Goal: Communication & Community: Answer question/provide support

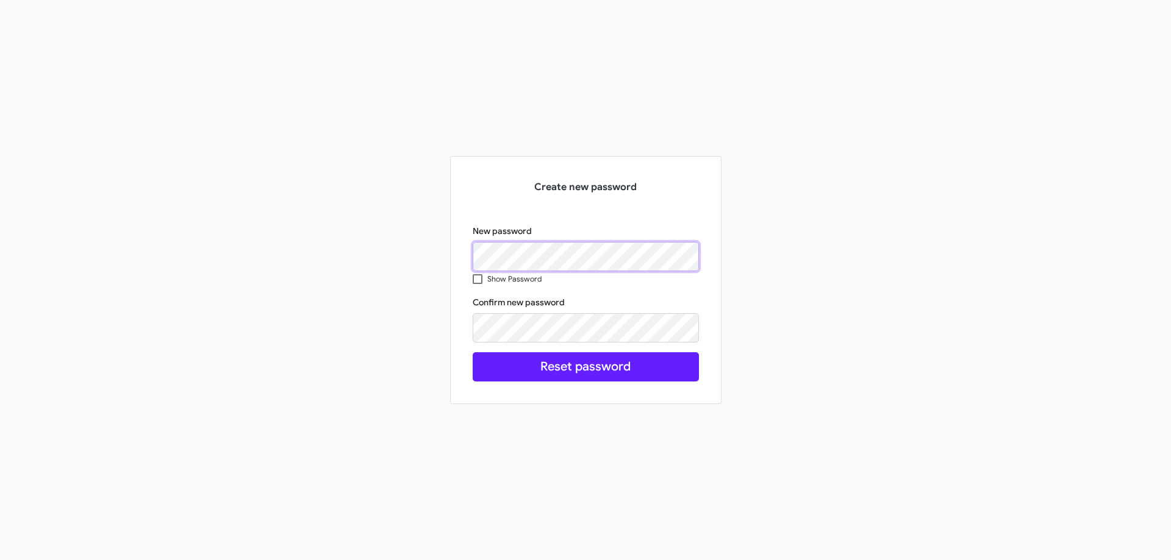
click at [320, 247] on div "Create new password New password Show Password Confirm new password This field …" at bounding box center [585, 280] width 695 height 248
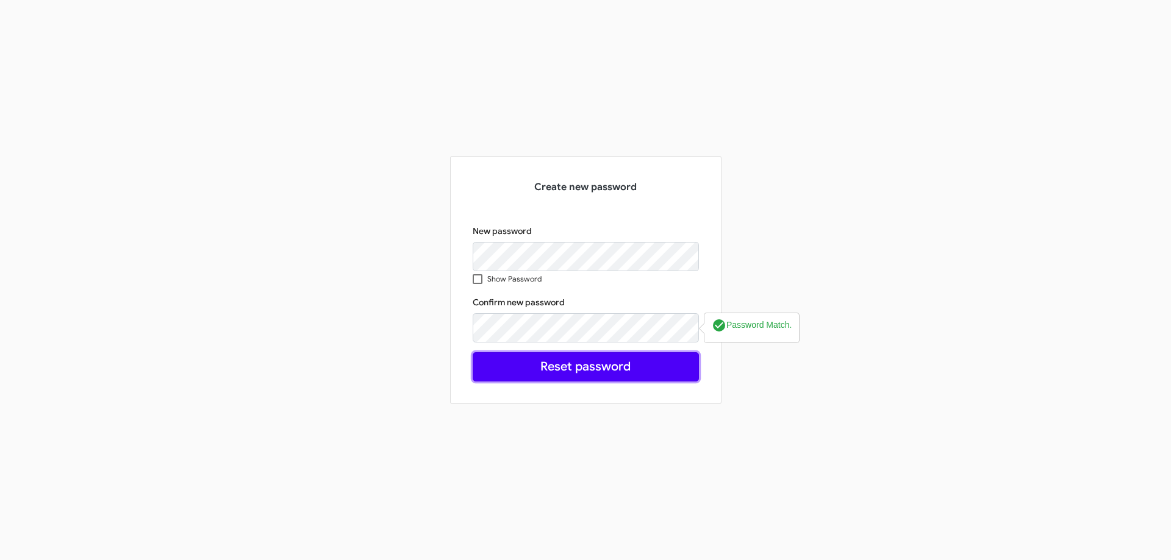
click at [590, 371] on button "Reset password" at bounding box center [586, 366] width 226 height 29
click at [600, 358] on button "Reset password" at bounding box center [586, 366] width 226 height 29
click at [601, 365] on button "Reset password" at bounding box center [586, 366] width 226 height 29
click at [601, 364] on button "Reset password" at bounding box center [586, 366] width 226 height 29
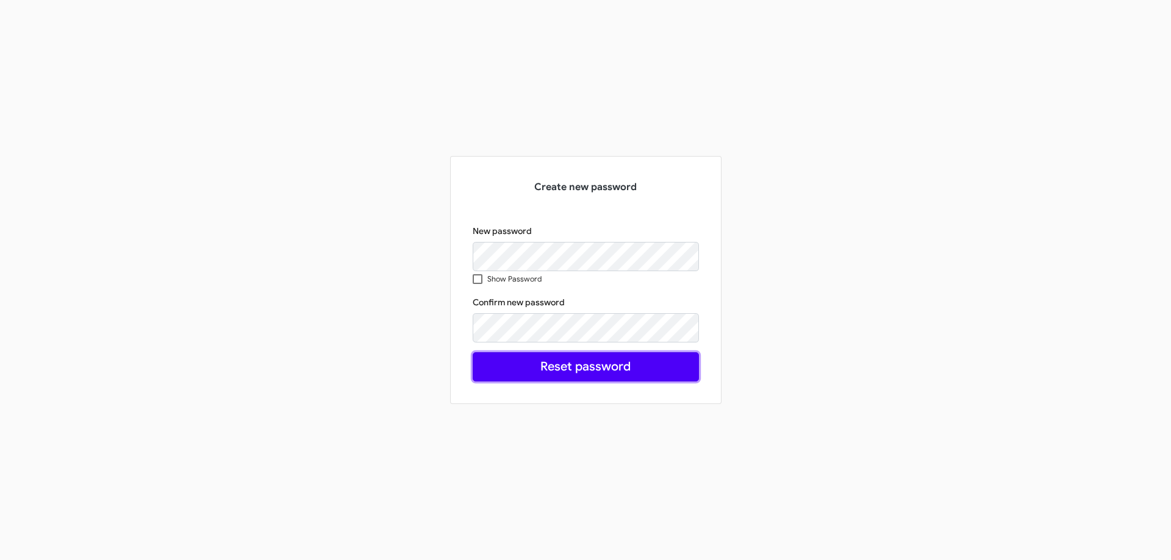
click at [601, 364] on button "Reset password" at bounding box center [586, 366] width 226 height 29
click at [601, 363] on button "Reset password" at bounding box center [586, 366] width 226 height 29
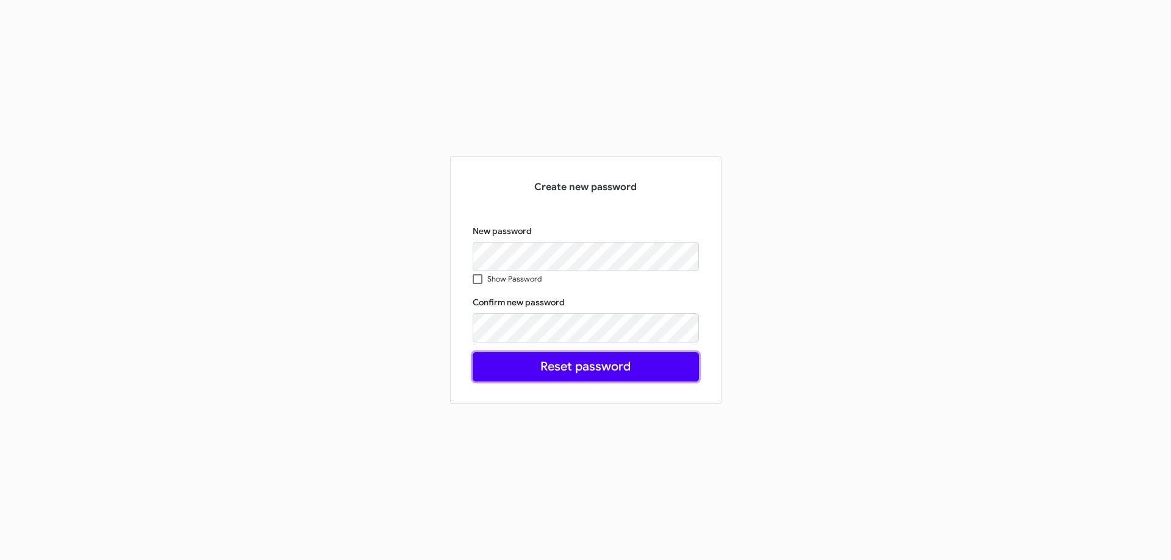
click at [601, 363] on button "Reset password" at bounding box center [586, 366] width 226 height 29
click at [601, 360] on button "Reset password" at bounding box center [586, 366] width 226 height 29
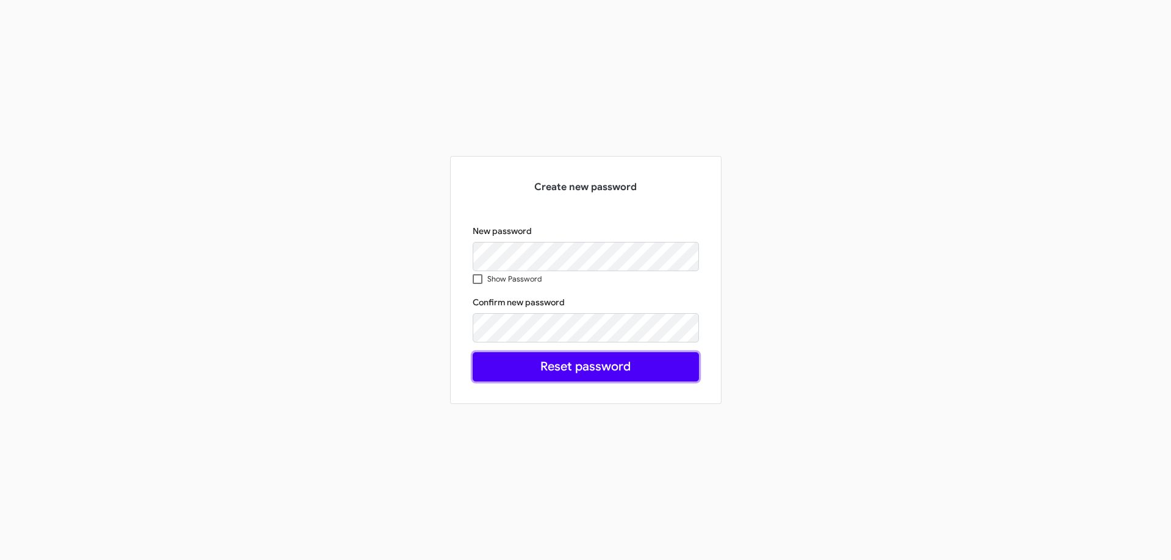
click at [601, 360] on button "Reset password" at bounding box center [586, 366] width 226 height 29
click at [614, 374] on button "Reset password" at bounding box center [586, 366] width 226 height 29
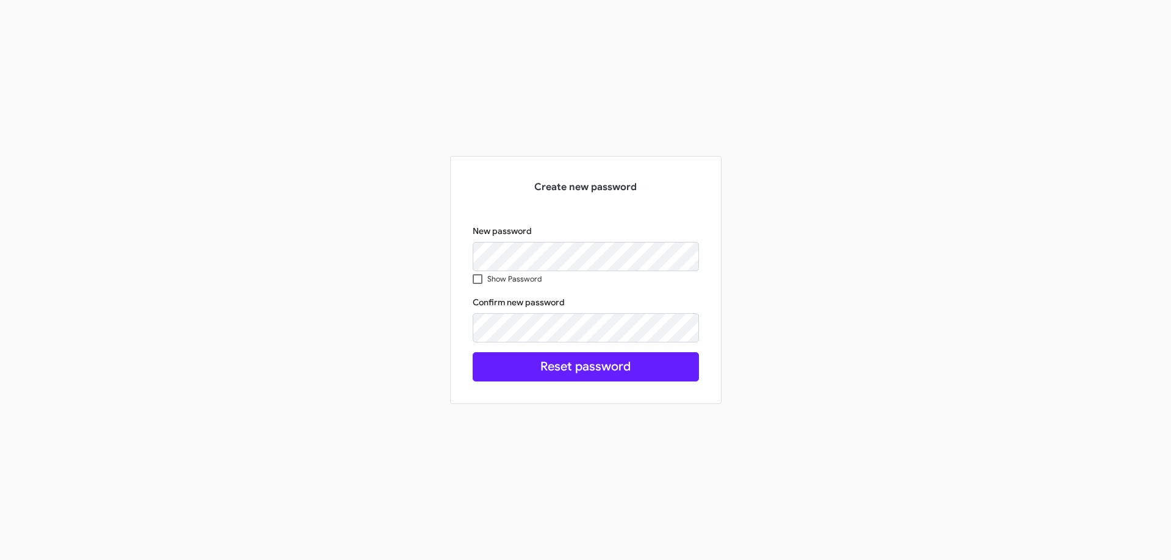
click at [184, 106] on div "Create new password New password Show Password Confirm new password Reset passw…" at bounding box center [585, 280] width 1171 height 560
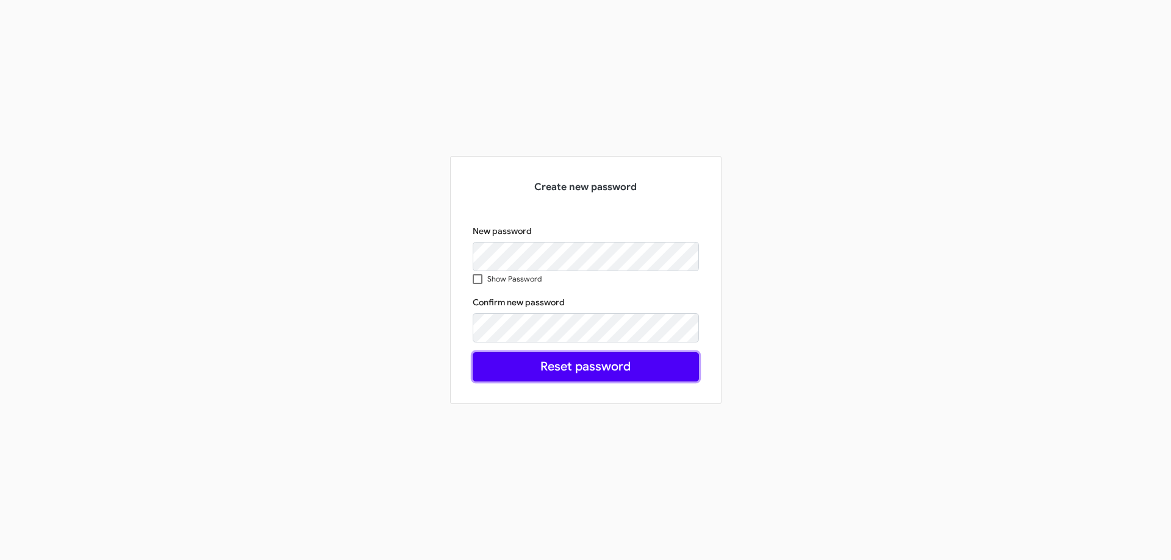
click at [587, 367] on button "Reset password" at bounding box center [586, 366] width 226 height 29
click at [588, 367] on button "Reset password" at bounding box center [586, 366] width 226 height 29
click at [535, 370] on button "Reset password" at bounding box center [586, 366] width 226 height 29
click at [535, 374] on button "Reset password" at bounding box center [586, 366] width 226 height 29
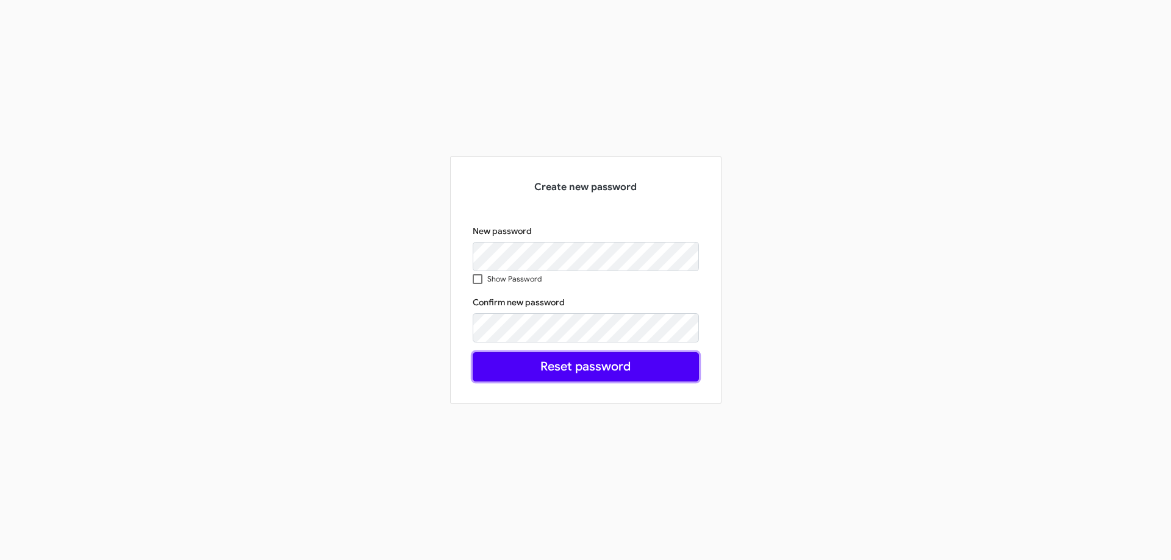
click at [535, 373] on button "Reset password" at bounding box center [586, 366] width 226 height 29
click at [596, 373] on button "Reset password" at bounding box center [586, 366] width 226 height 29
click at [595, 373] on button "Reset password" at bounding box center [586, 366] width 226 height 29
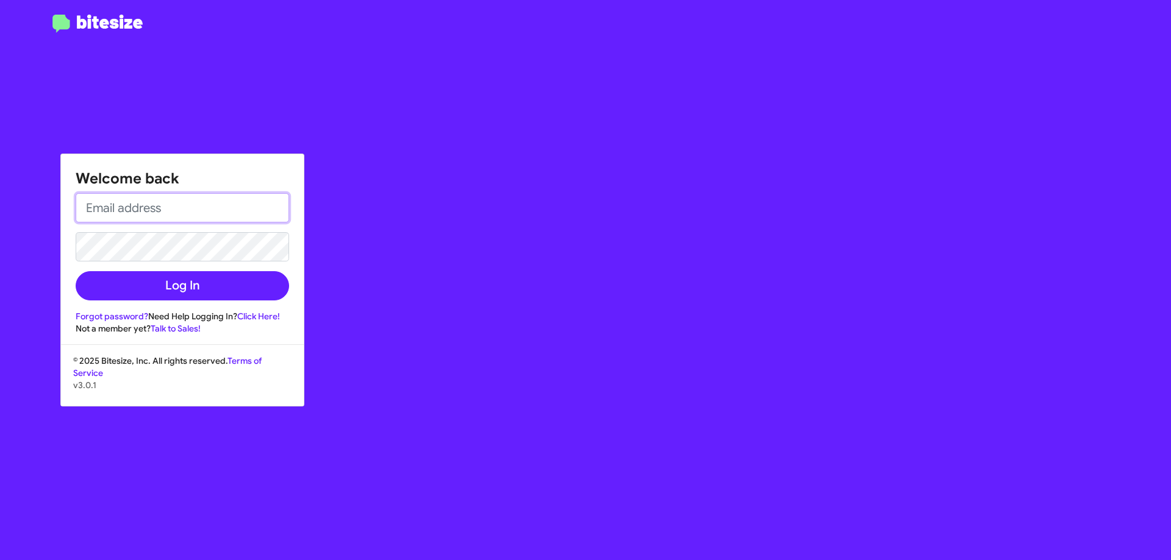
click at [176, 201] on input "email" at bounding box center [182, 207] width 213 height 29
type input "ljaimes@nielsenautos.com"
click at [76, 271] on button "Log In" at bounding box center [182, 285] width 213 height 29
click at [118, 208] on input "email" at bounding box center [182, 207] width 213 height 29
type input "ljaimes@nielsenautos.com"
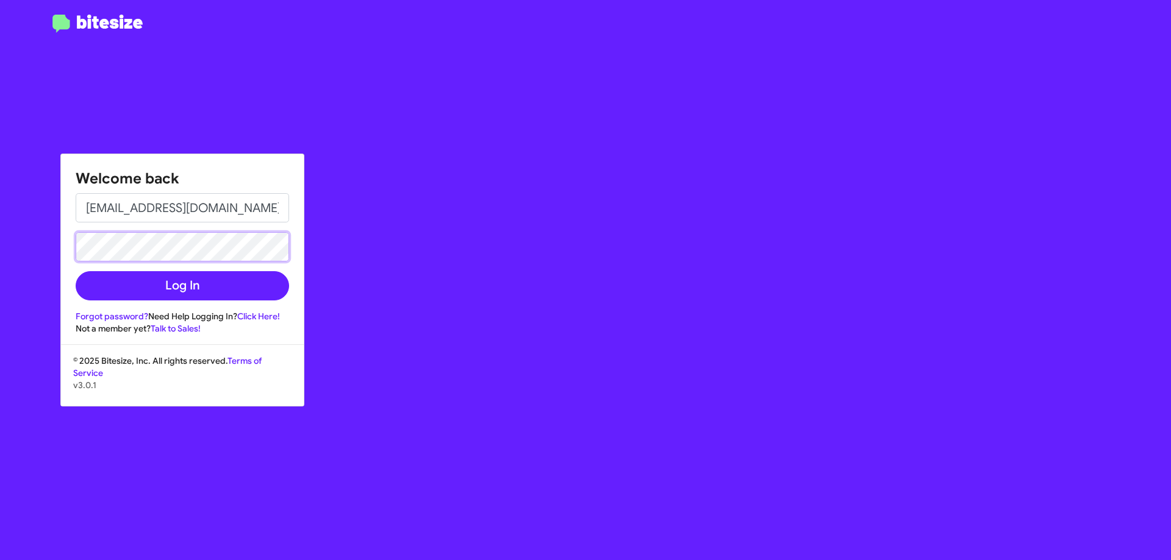
click at [76, 271] on button "Log In" at bounding box center [182, 285] width 213 height 29
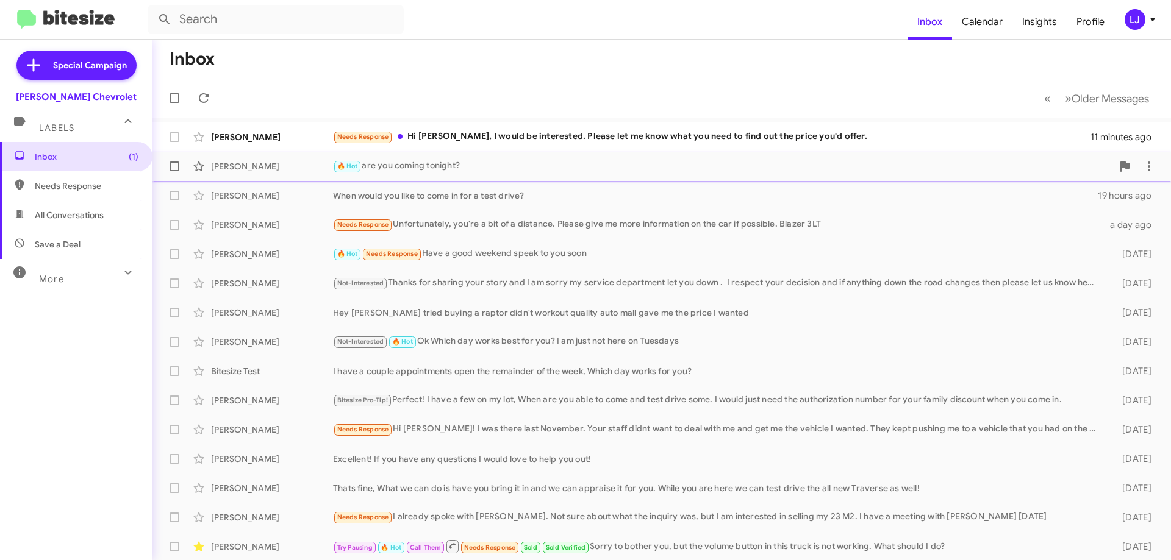
click at [459, 157] on div "Pedro Espinal 🔥 Hot are you coming tonight? 18 hours ago" at bounding box center [661, 166] width 999 height 24
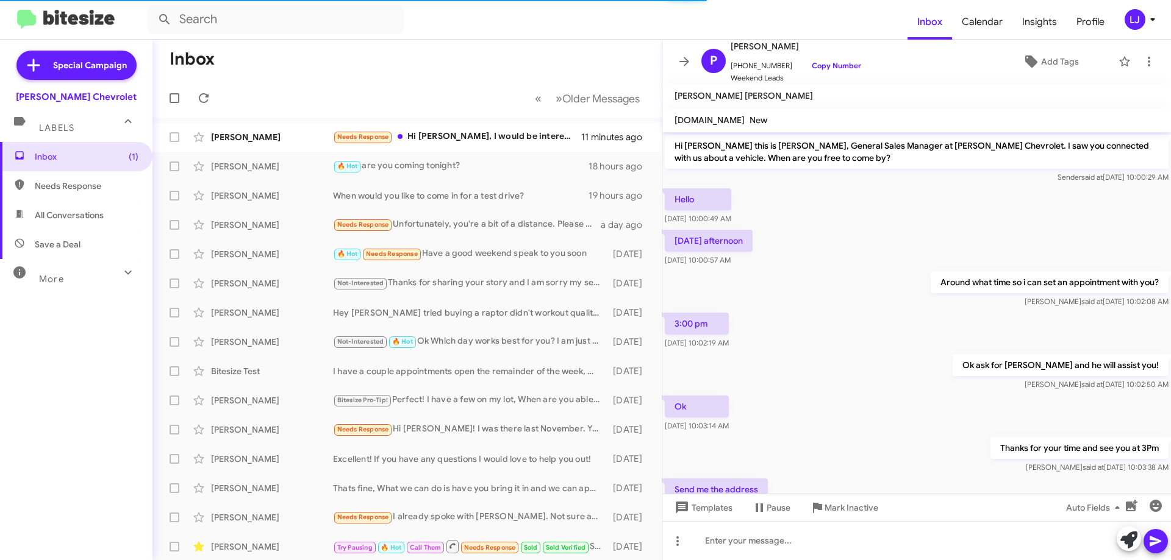
scroll to position [140, 0]
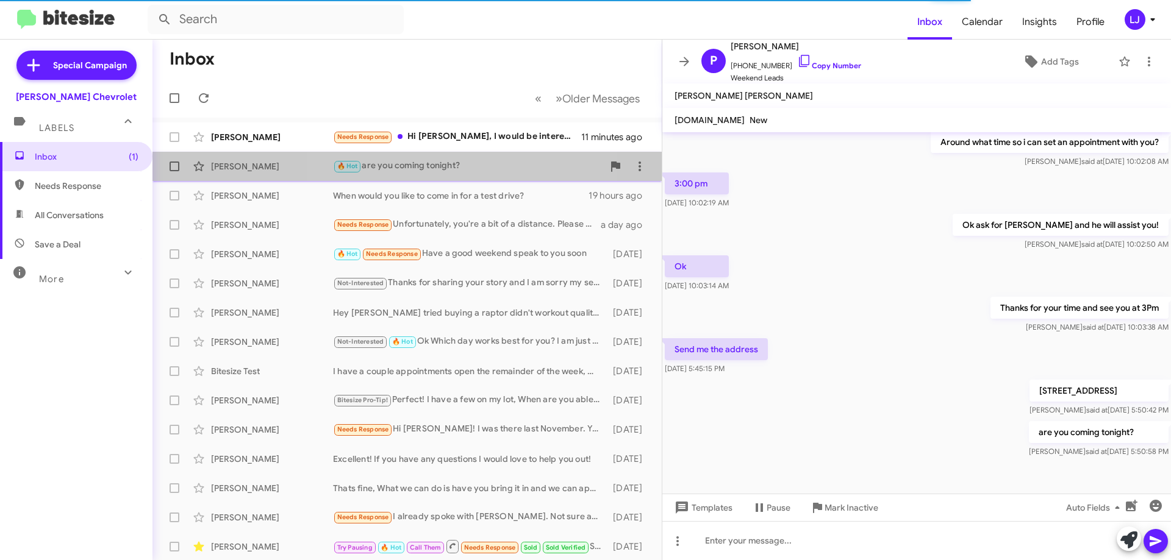
click at [458, 177] on div "Pedro Espinal 🔥 Hot are you coming tonight? 18 hours ago" at bounding box center [407, 166] width 490 height 24
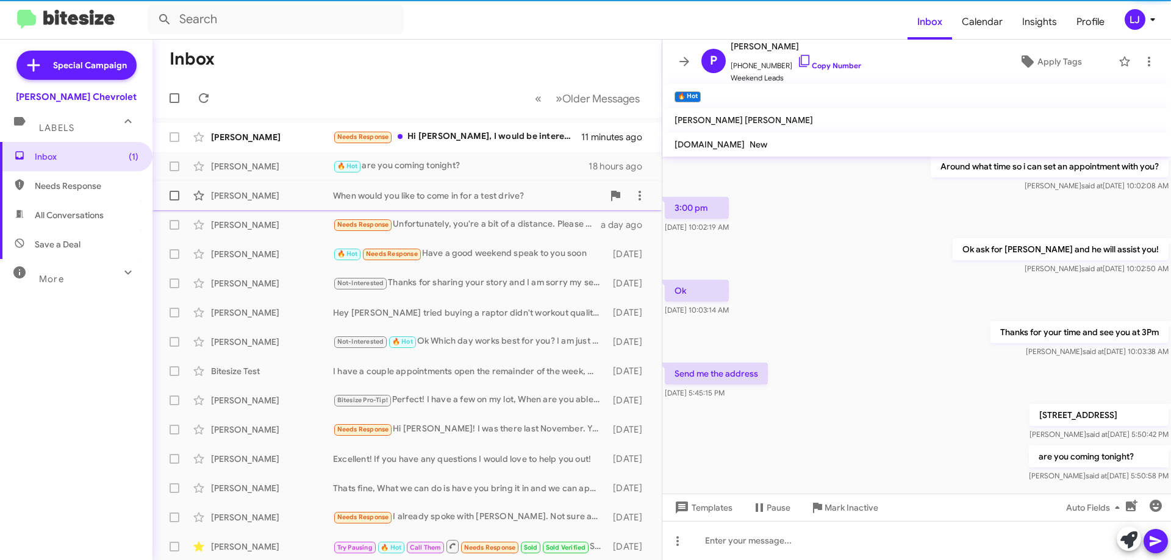
click at [462, 199] on div "When would you like to come in for a test drive?" at bounding box center [468, 196] width 270 height 12
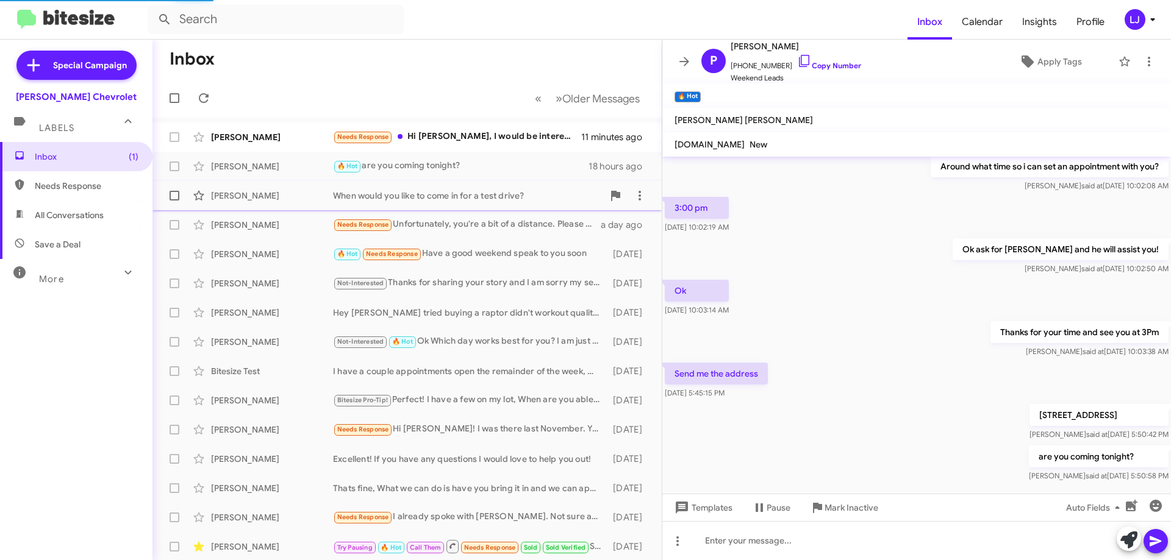
click at [462, 199] on div "When would you like to come in for a test drive?" at bounding box center [468, 196] width 270 height 12
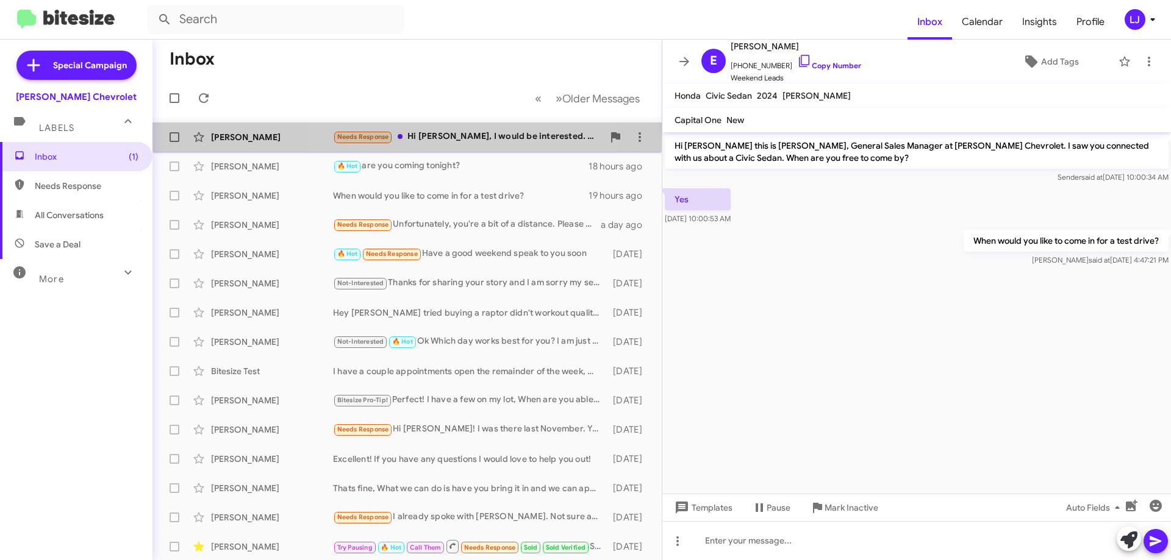
click at [430, 137] on div "Needs Response Hi Brentt, I would be interested. Please let me know what you ne…" at bounding box center [468, 137] width 270 height 14
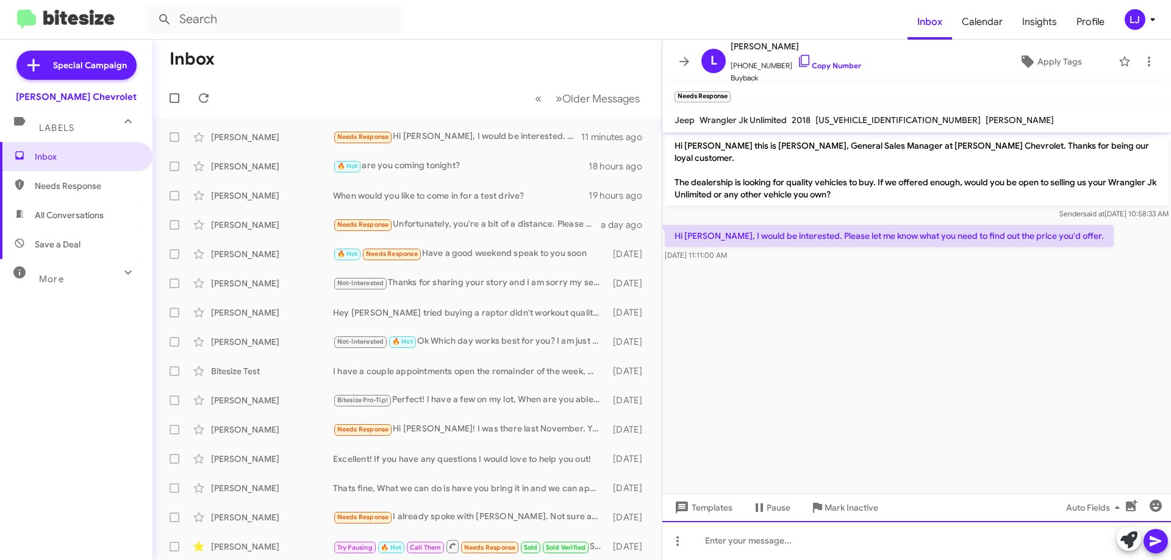
click at [878, 525] on div at bounding box center [916, 540] width 509 height 39
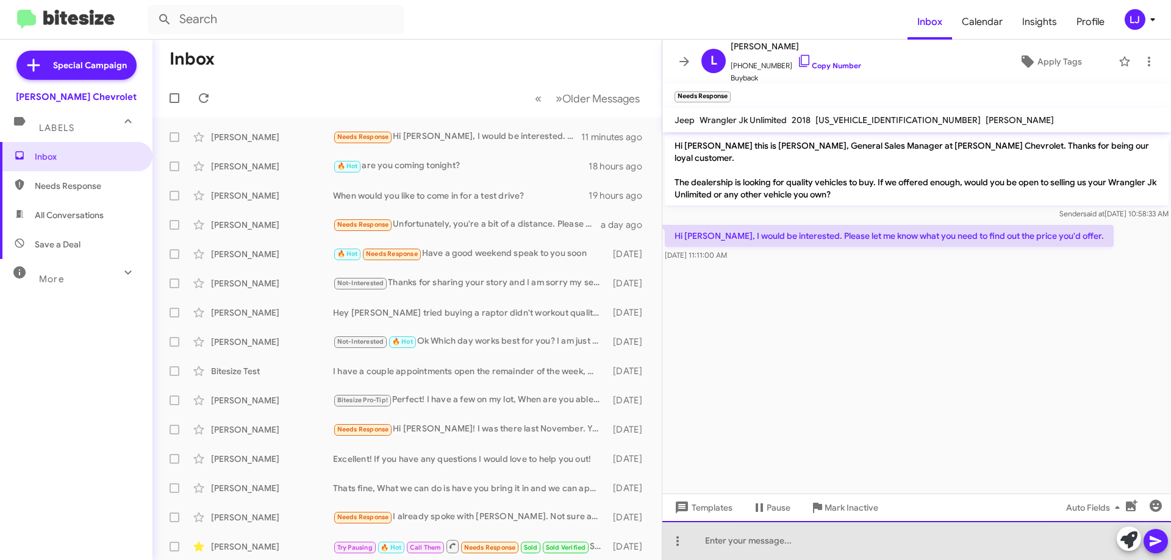
click at [877, 526] on div at bounding box center [916, 540] width 509 height 39
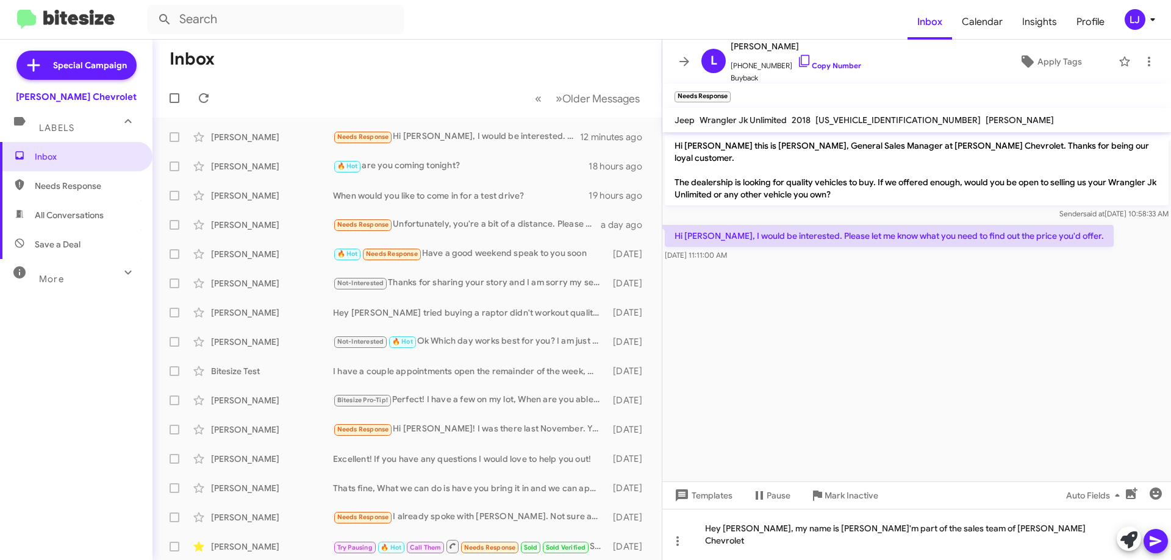
click at [1154, 538] on icon at bounding box center [1156, 542] width 12 height 10
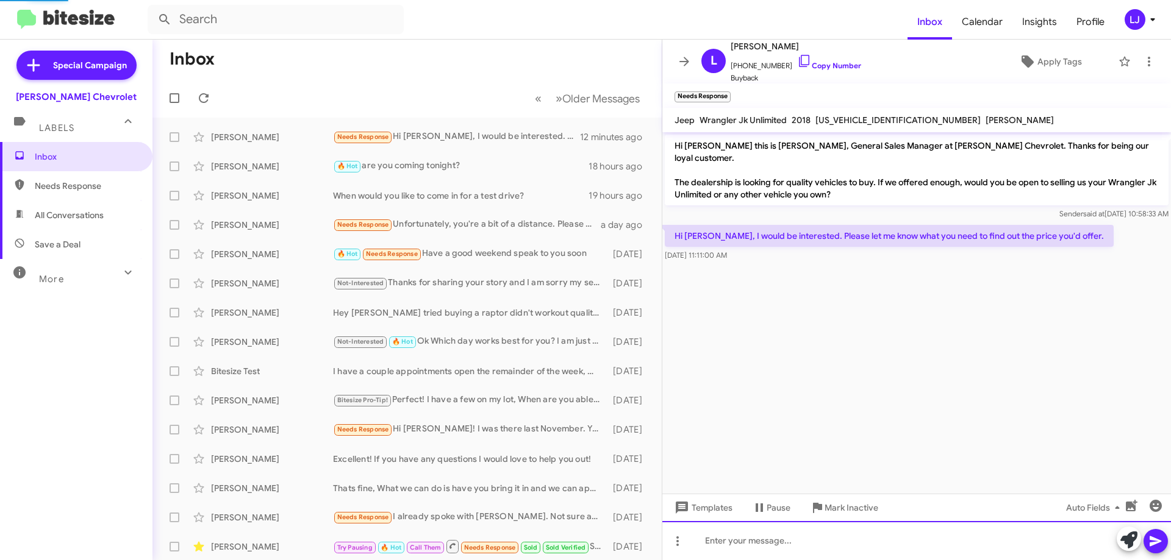
click at [1070, 544] on div at bounding box center [916, 540] width 509 height 39
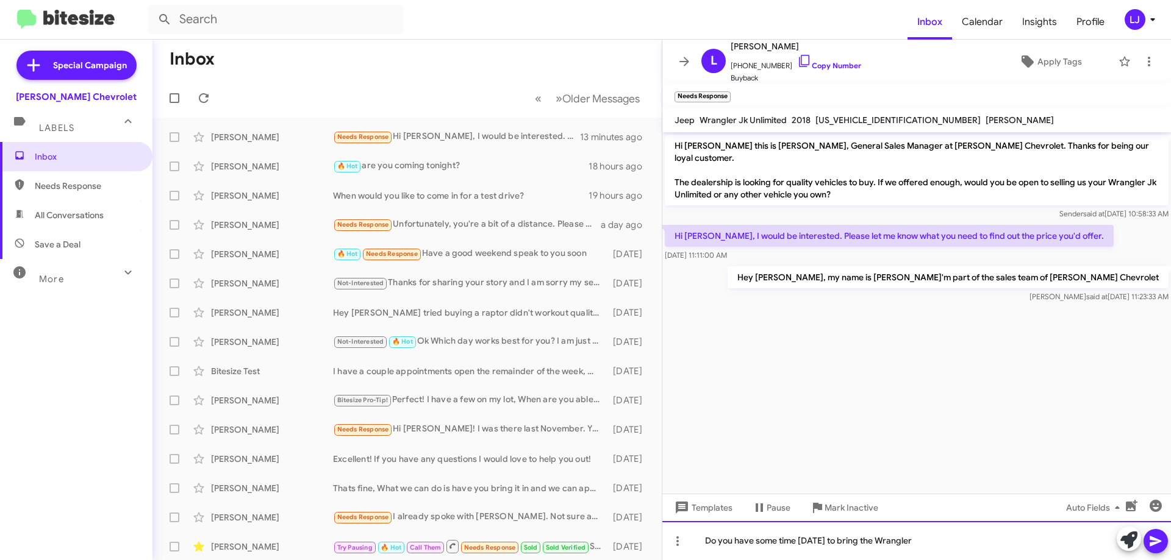
click at [928, 542] on div "Do you have some time today to bring the Wrangler" at bounding box center [916, 540] width 509 height 39
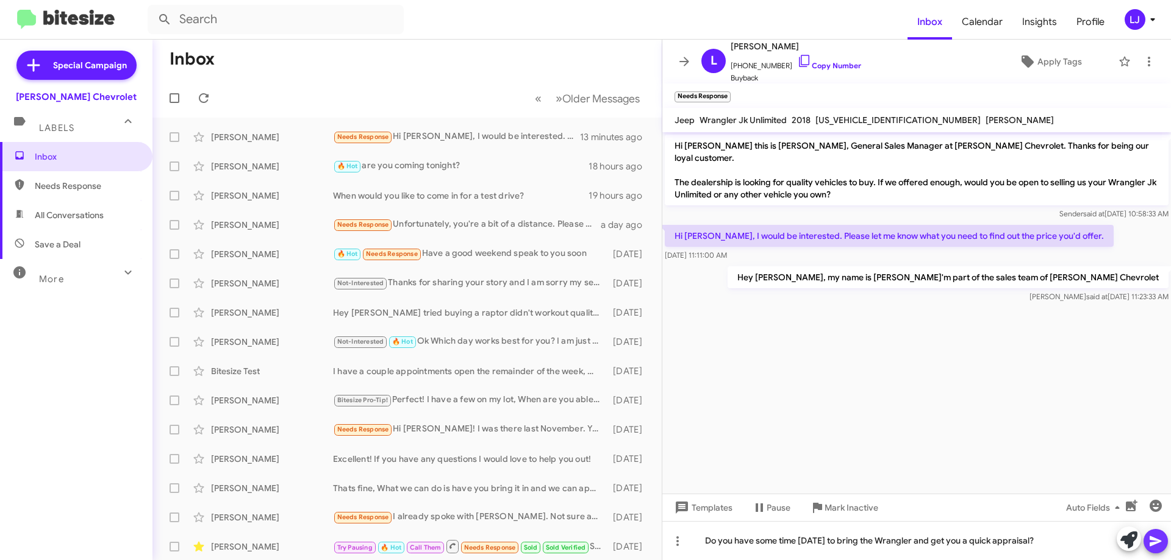
click at [1153, 538] on icon at bounding box center [1156, 542] width 12 height 10
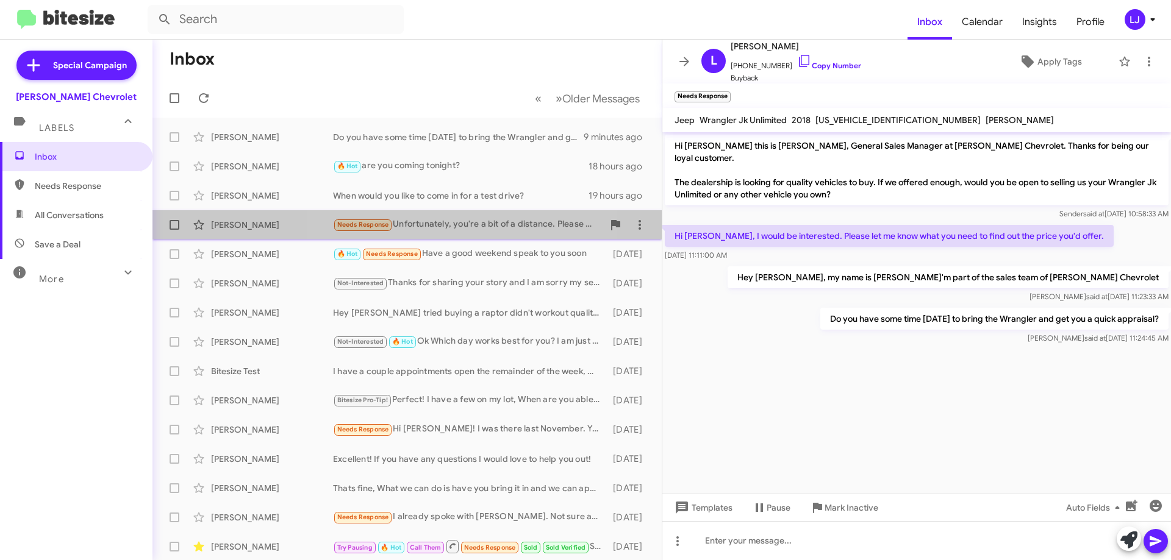
click at [478, 221] on div "Needs Response Unfortunately, you're a bit of a distance. Please give me more i…" at bounding box center [468, 225] width 270 height 14
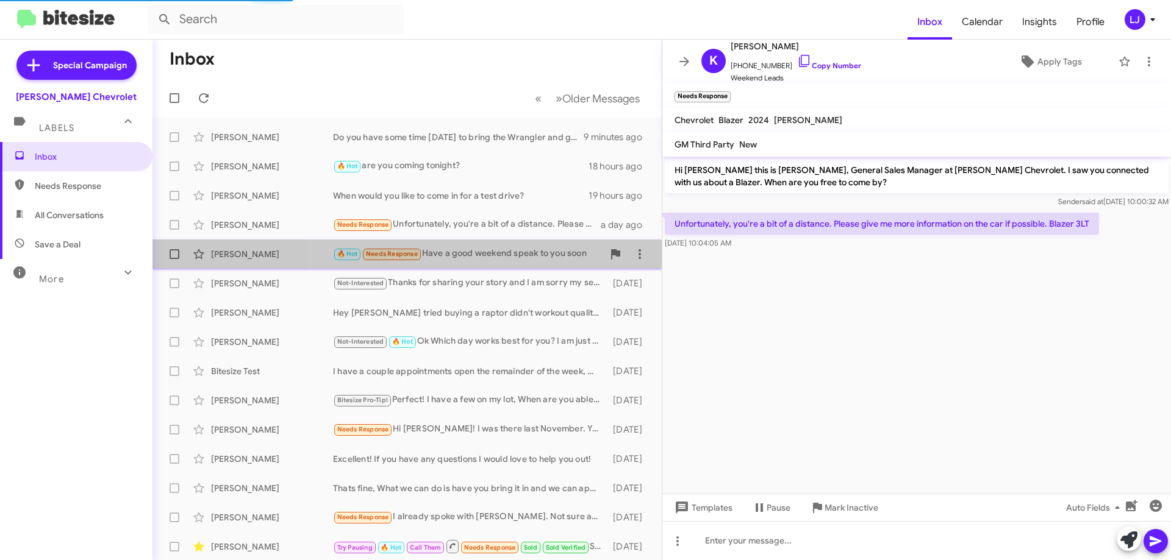
click at [488, 259] on div "🔥 Hot Needs Response Have a good weekend speak to you soon" at bounding box center [468, 254] width 270 height 14
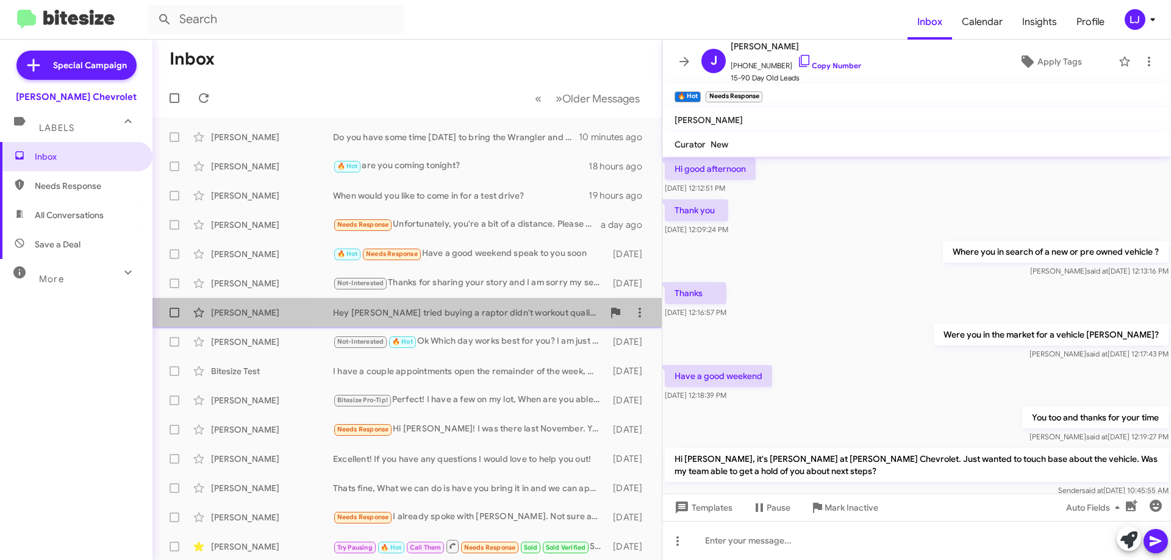
click at [410, 313] on div "Hey Brent tried buying a raptor didn't workout quality auto mall gave me the pr…" at bounding box center [468, 313] width 270 height 12
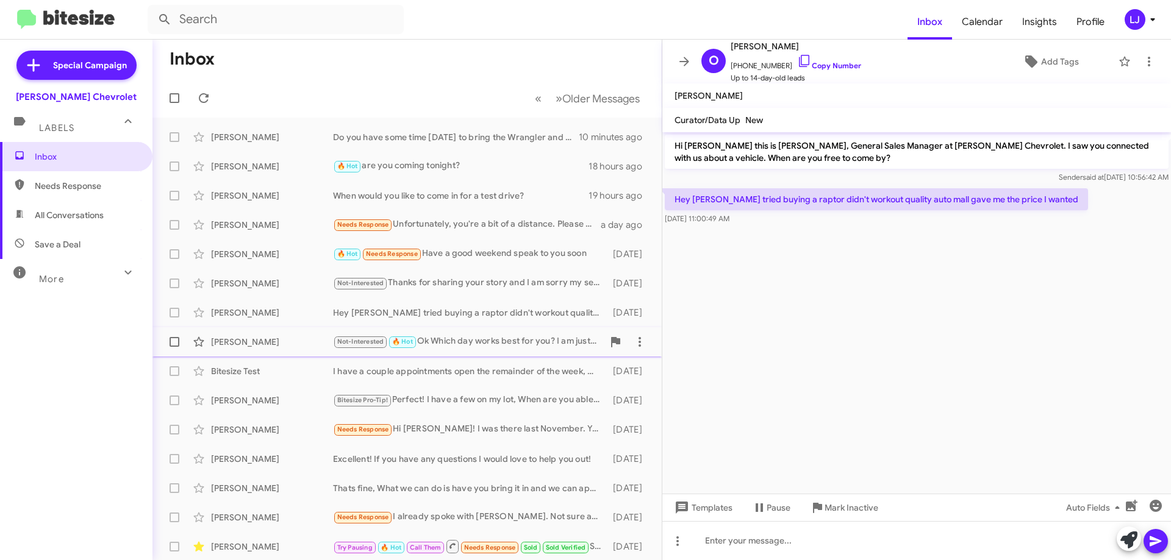
click at [481, 351] on div "Jason Smolinski Not-Interested 🔥 Hot Ok Which day works best for you? I am just…" at bounding box center [407, 342] width 490 height 24
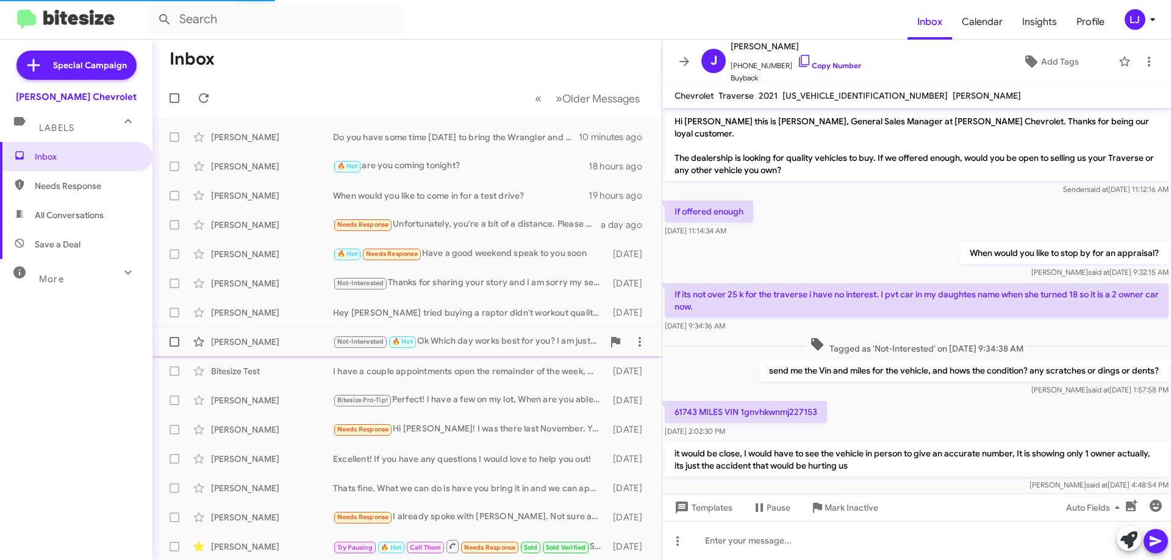
scroll to position [190, 0]
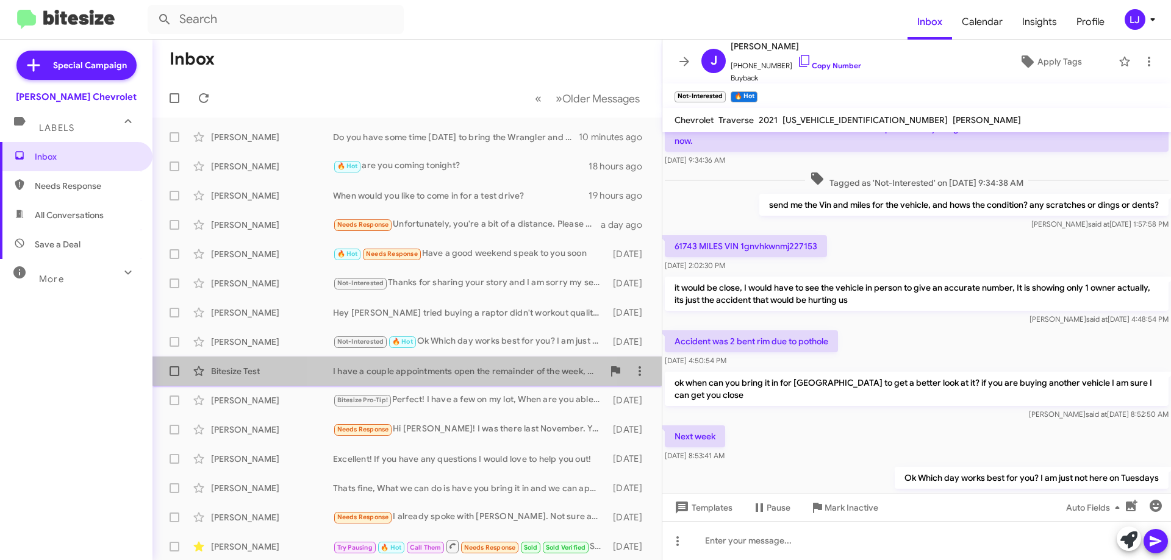
click at [470, 360] on div "Bitesize Test I have a couple appointments open the remainder of the week, Whic…" at bounding box center [407, 371] width 490 height 24
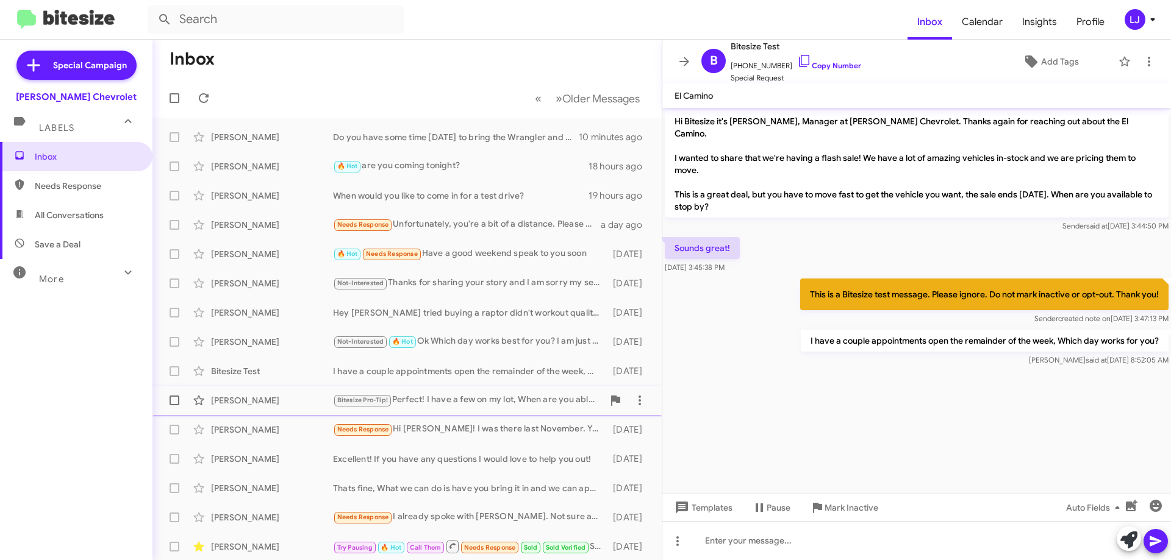
click at [473, 406] on div "Bitesize Pro-Tip! Perfect! I have a few on my lot, When are you able to come an…" at bounding box center [468, 400] width 270 height 14
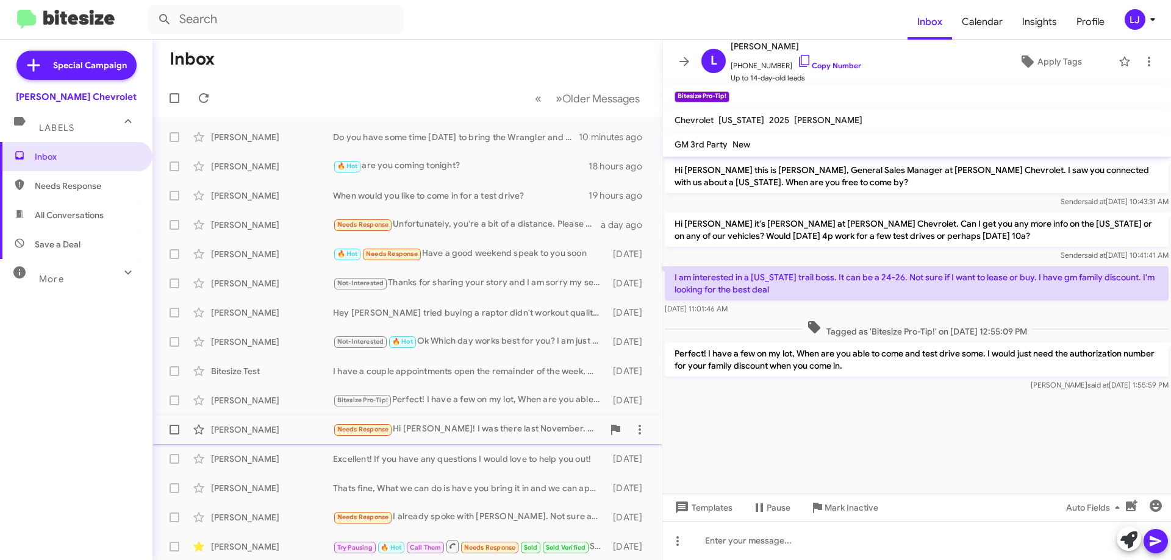
click at [471, 419] on div "William Bakula Needs Response Hi Brentt! I was there last November. Your staff …" at bounding box center [407, 430] width 490 height 24
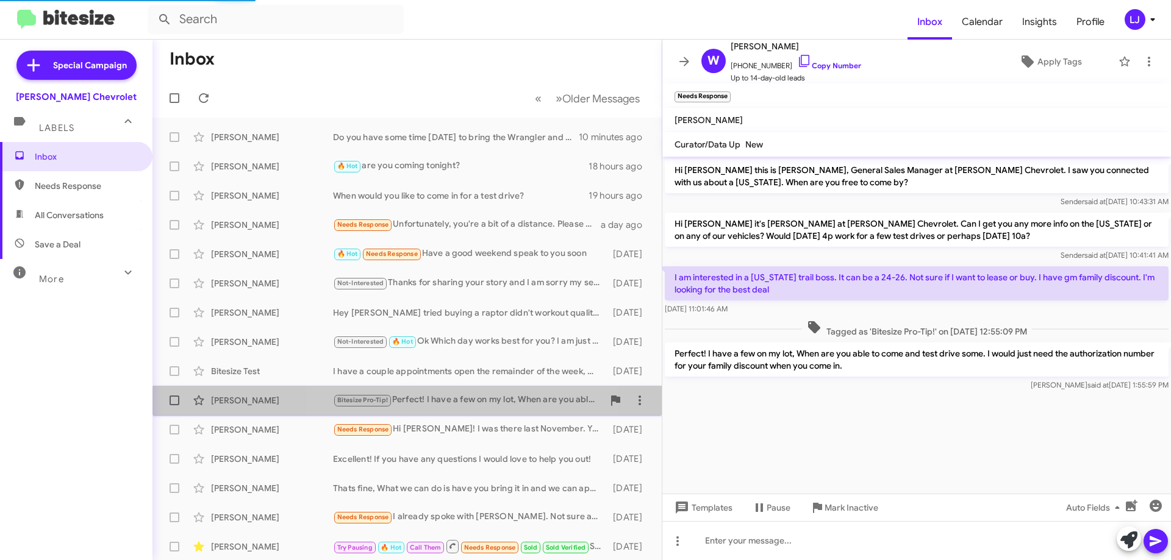
click at [473, 409] on div "Lori Baumann Bitesize Pro-Tip! Perfect! I have a few on my lot, When are you ab…" at bounding box center [407, 400] width 490 height 24
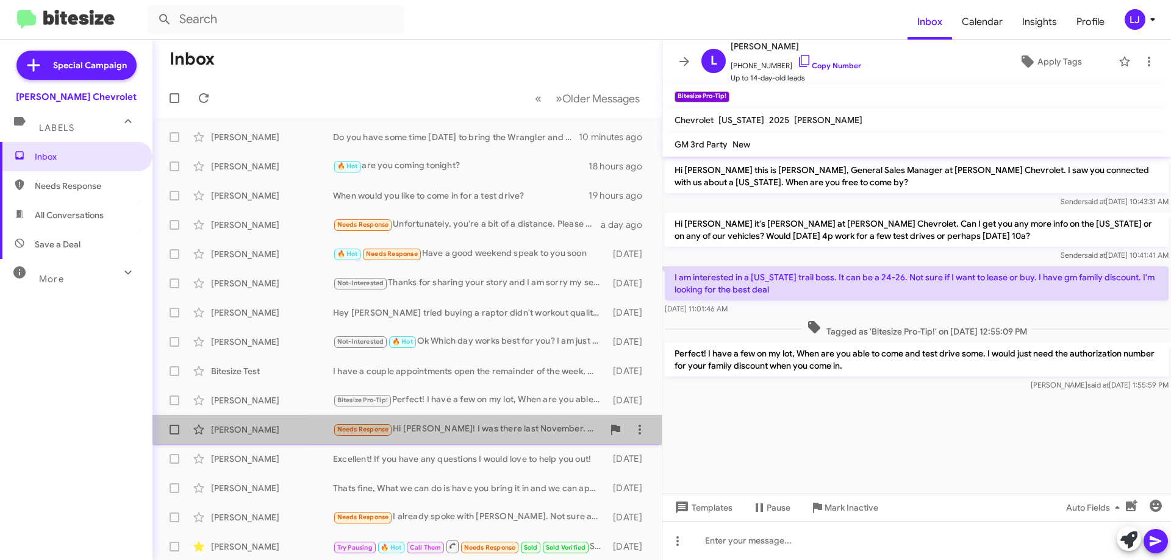
click at [470, 423] on div "Needs Response Hi Brentt! I was there last November. Your staff didnt want to d…" at bounding box center [468, 430] width 270 height 14
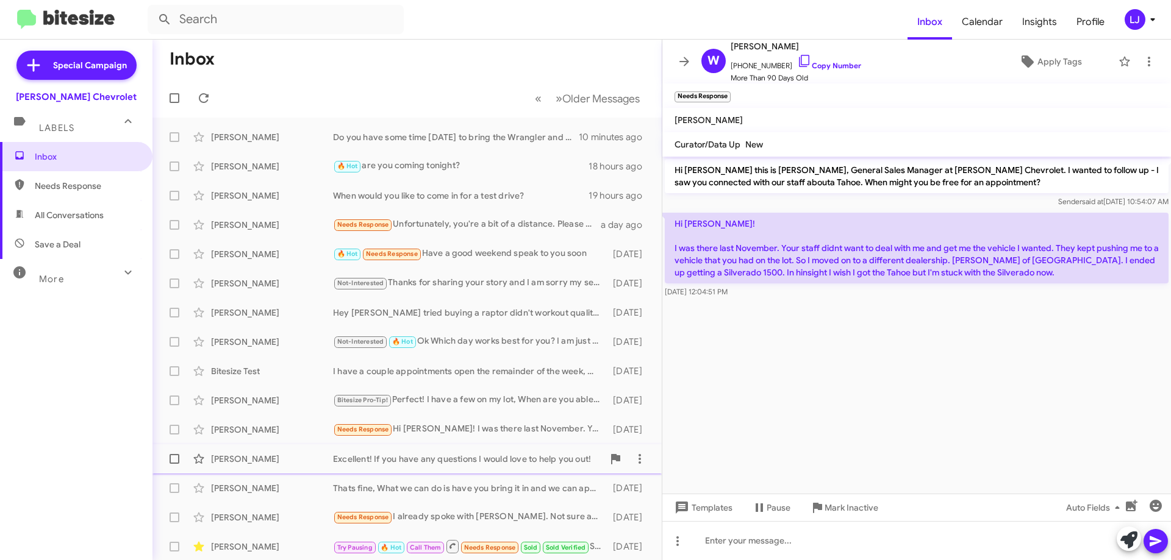
click at [462, 448] on div "Randy Dumont Excellent! If you have any questions I would love to help you out!…" at bounding box center [407, 459] width 490 height 24
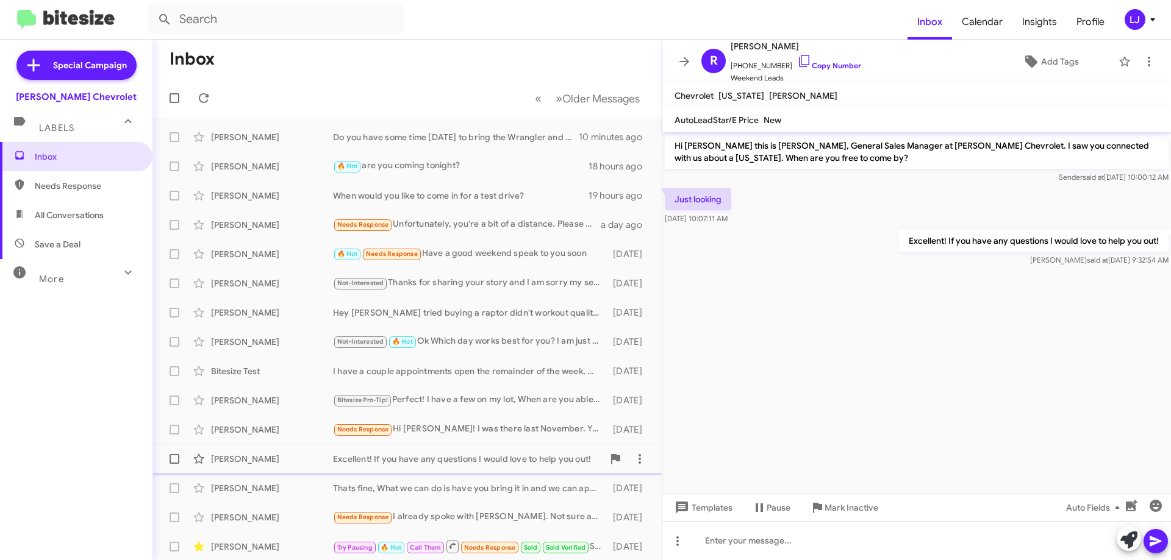
scroll to position [61, 0]
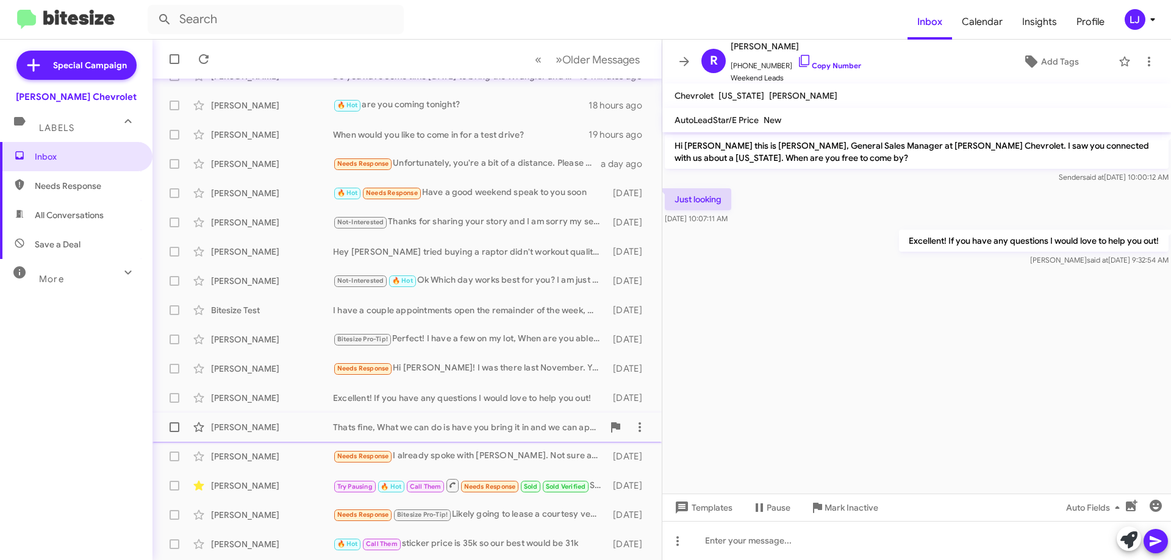
click at [428, 419] on div "John Crotty Thats fine, What we can do is have you bring it in and we can appra…" at bounding box center [407, 427] width 490 height 24
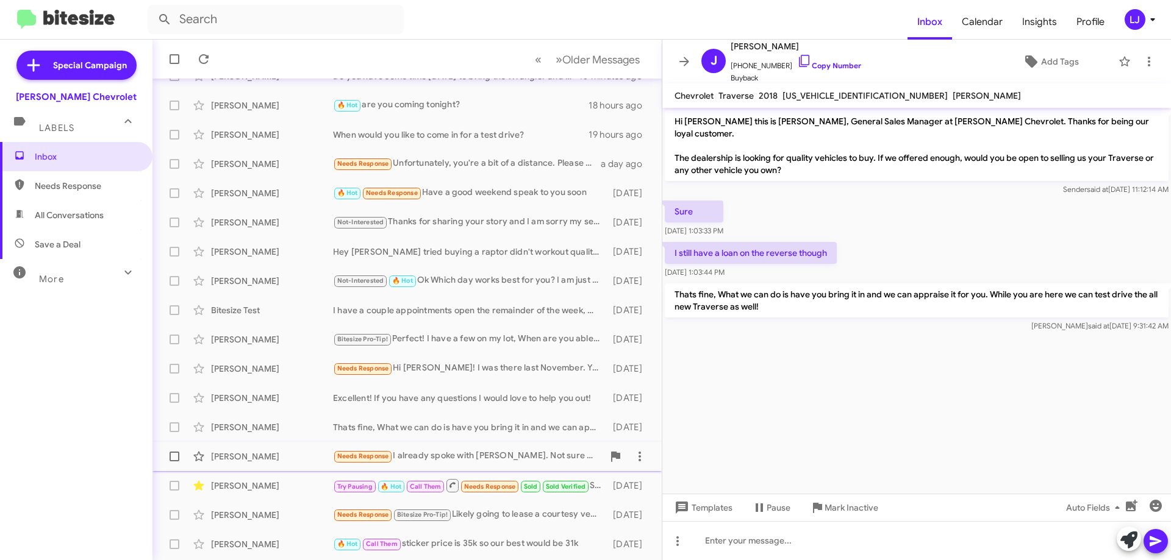
click at [428, 446] on div "Justin Laury Needs Response I already spoke with Luis. Not sure about what the …" at bounding box center [407, 457] width 490 height 24
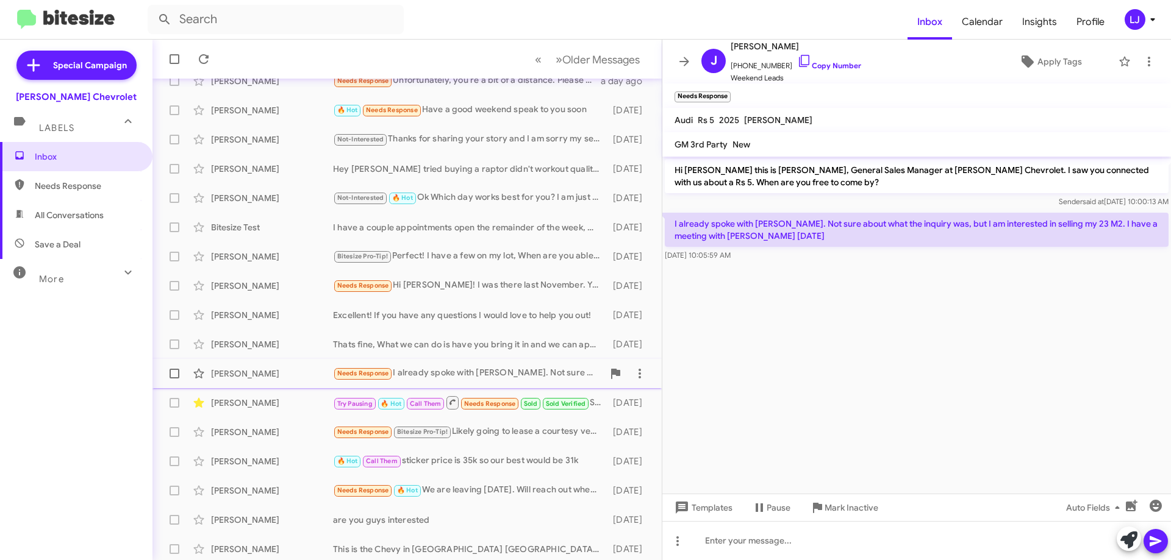
scroll to position [148, 0]
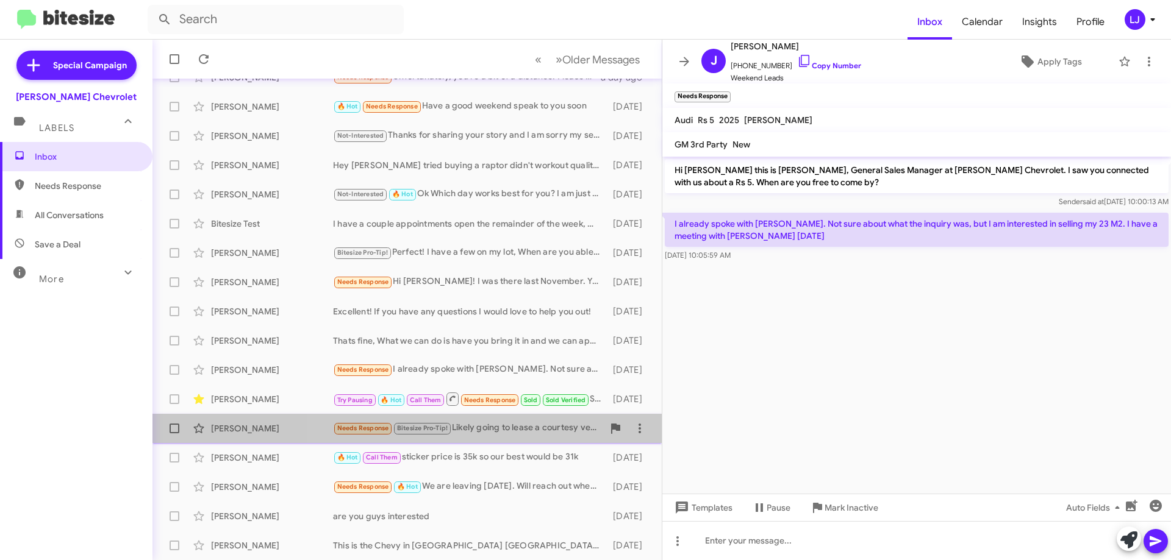
click at [510, 428] on div "Needs Response Bitesize Pro-Tip! Likely going to lease a courtesy vehicle equin…" at bounding box center [468, 428] width 270 height 14
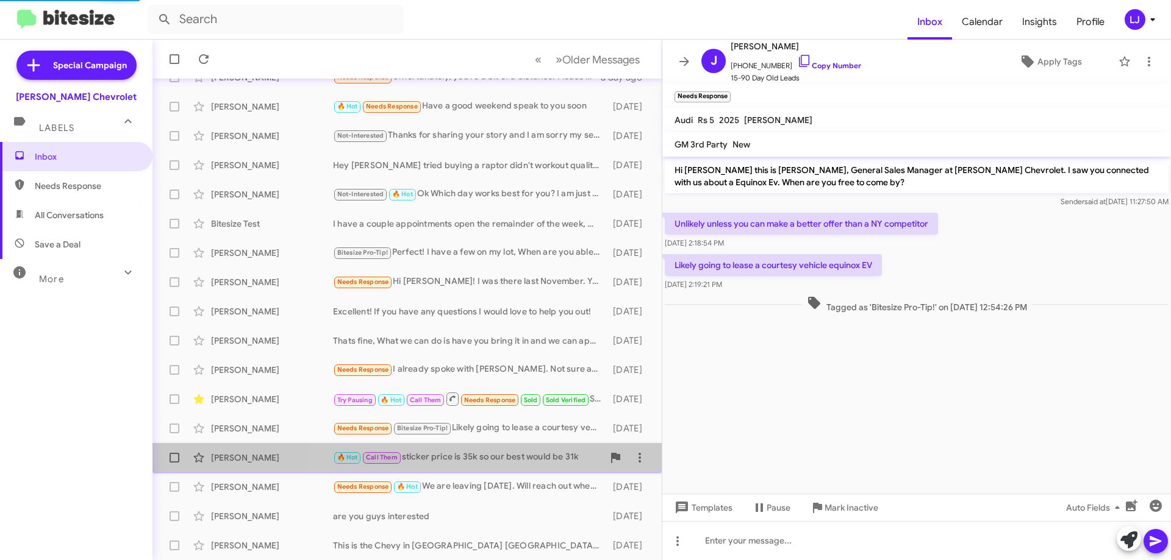
click at [503, 460] on div "🔥 Hot Call Them sticker price is 35k so our best would be 31k" at bounding box center [468, 458] width 270 height 14
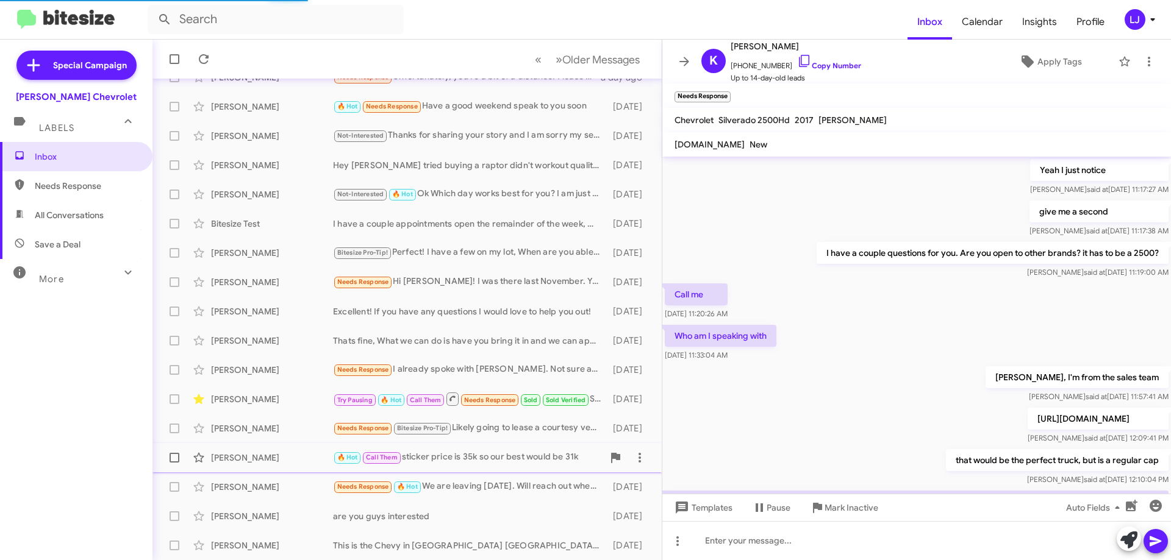
scroll to position [590, 0]
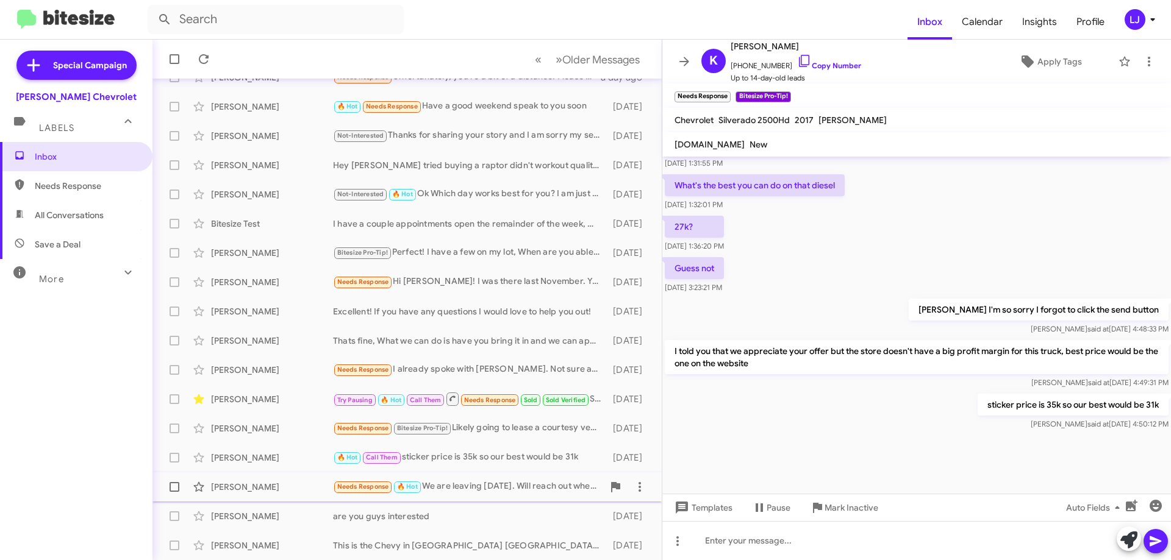
click at [489, 483] on div "Needs Response 🔥 Hot We are leaving tomorrow. Will reach out when we return." at bounding box center [468, 487] width 270 height 14
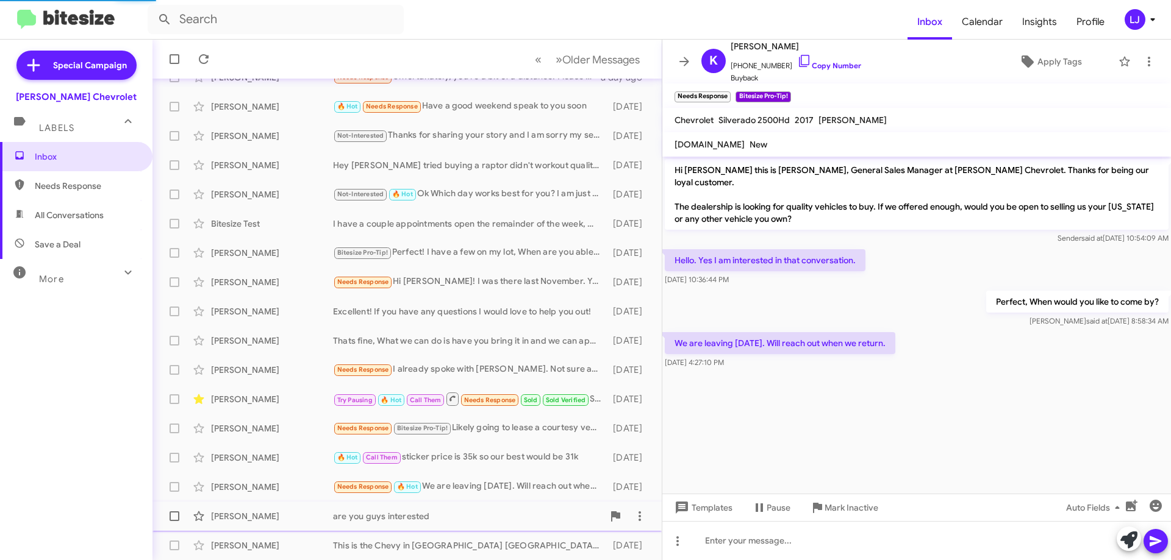
click at [479, 513] on div "are you guys interested" at bounding box center [468, 516] width 270 height 12
